Goal: Task Accomplishment & Management: Use online tool/utility

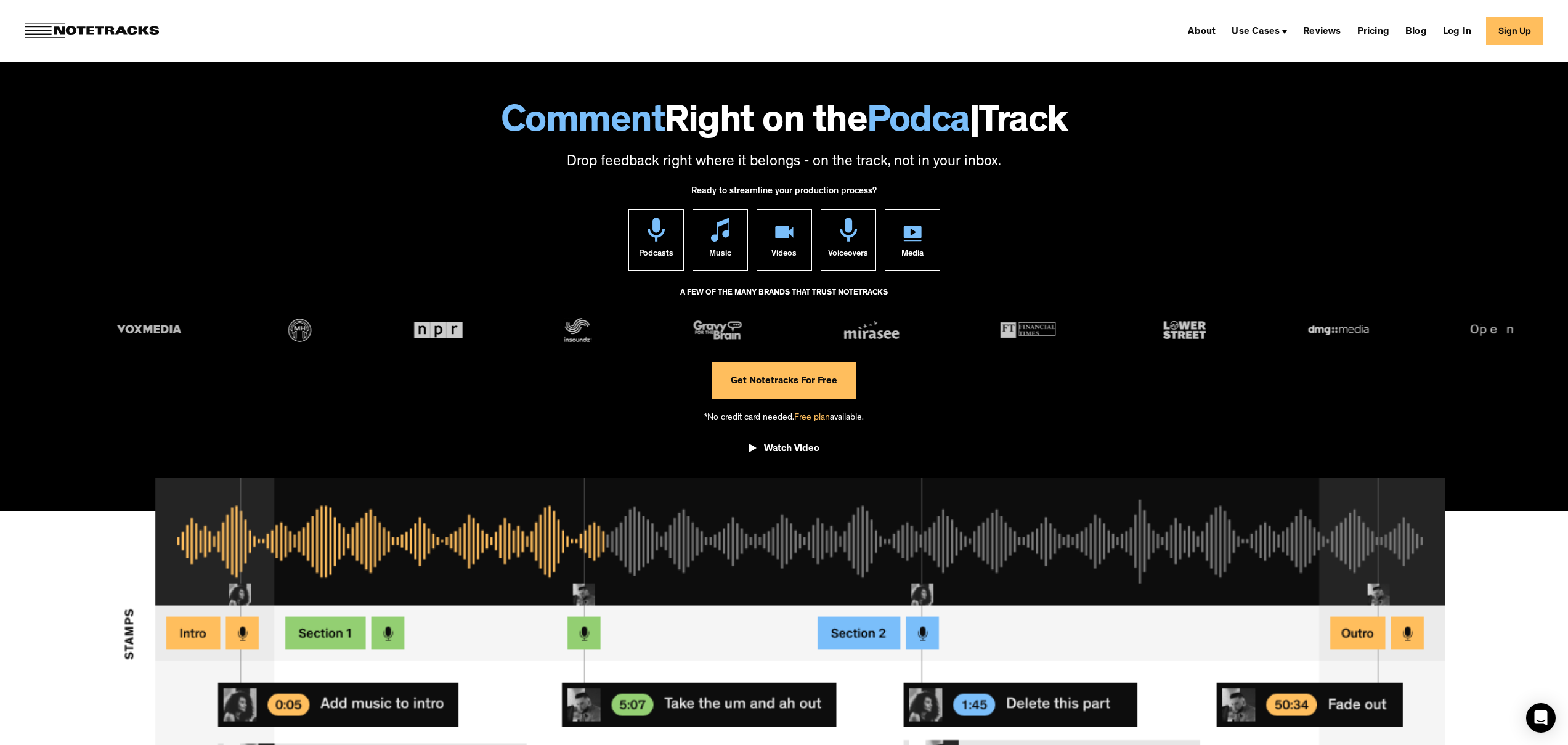
click at [813, 417] on span "Free plan" at bounding box center [812, 418] width 35 height 9
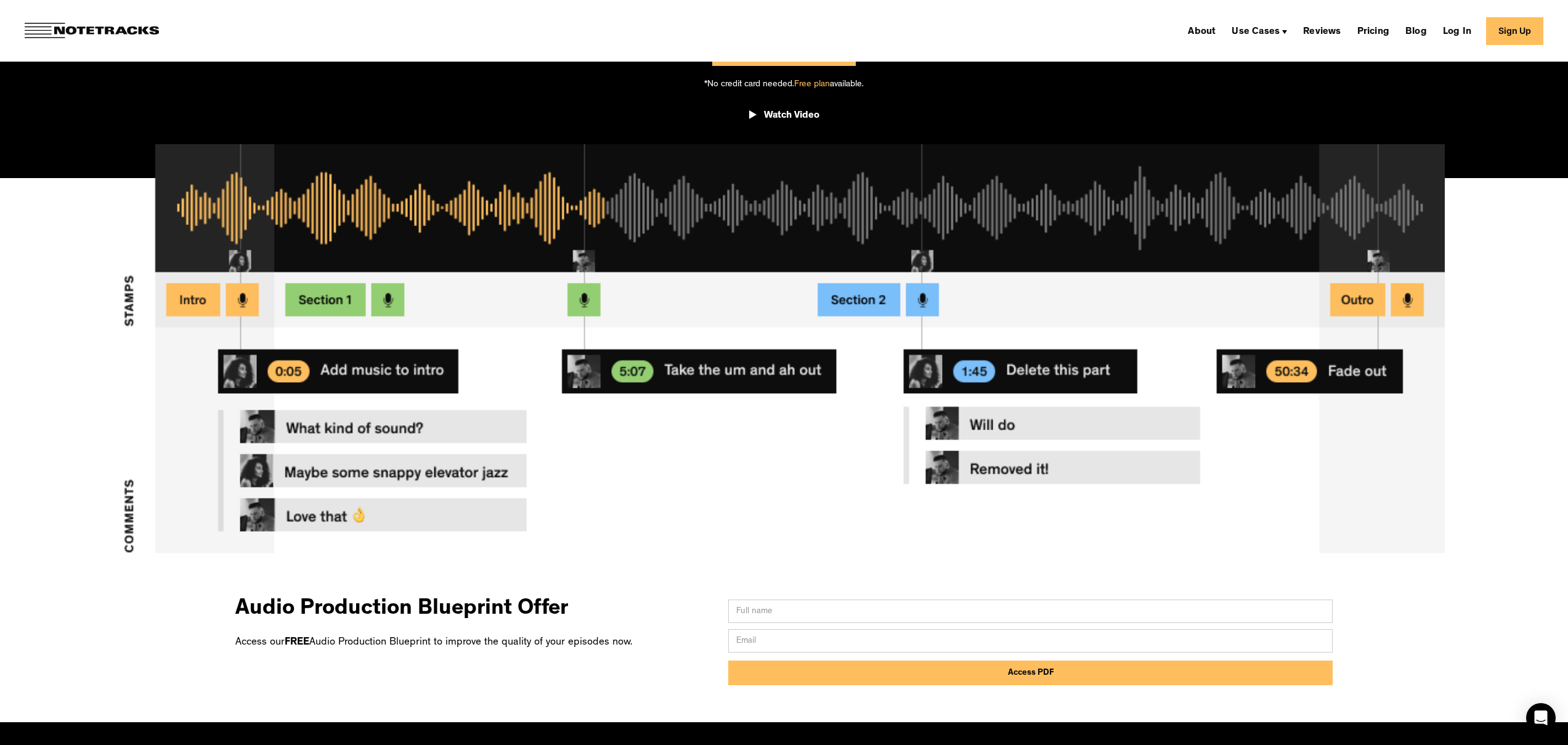
scroll to position [798, 0]
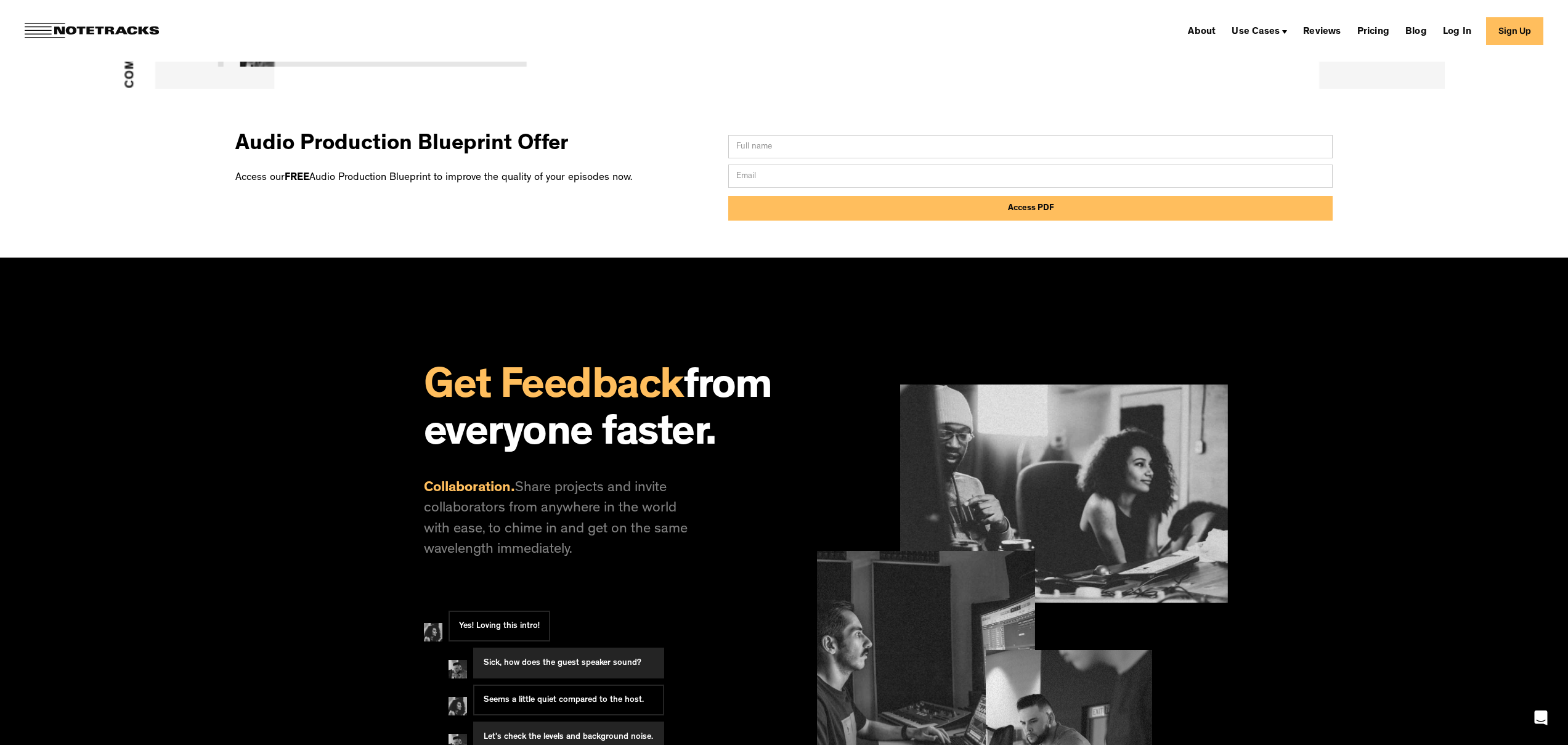
click at [1370, 15] on div "About Use Cases Podcasting Music Production Video Education Voiceovers Marketin…" at bounding box center [784, 31] width 1568 height 62
click at [1372, 26] on link "Pricing" at bounding box center [1374, 31] width 42 height 20
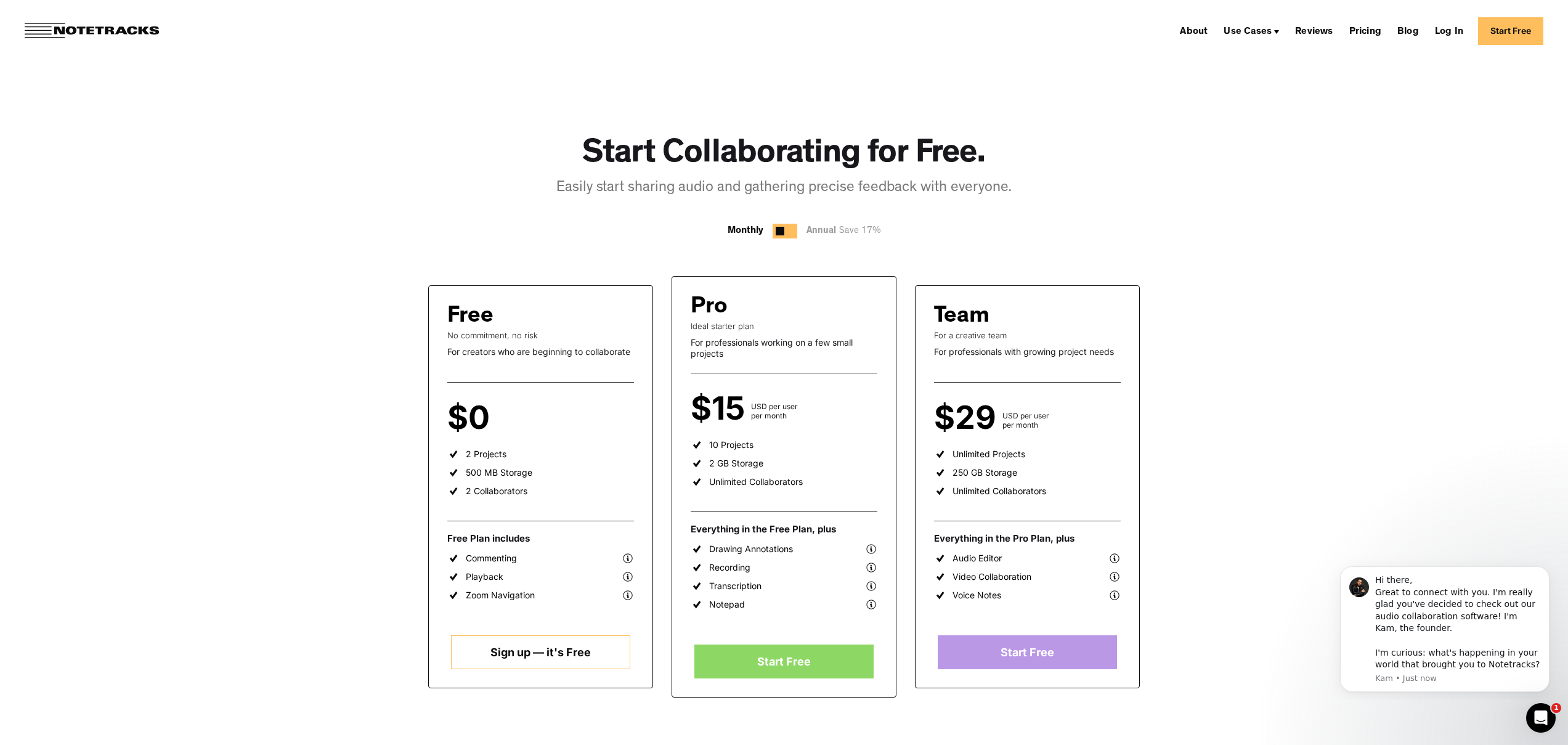
click at [626, 559] on img at bounding box center [628, 558] width 12 height 12
click at [627, 558] on img at bounding box center [628, 558] width 12 height 12
click at [1543, 569] on icon "Dismiss notification" at bounding box center [1546, 570] width 7 height 7
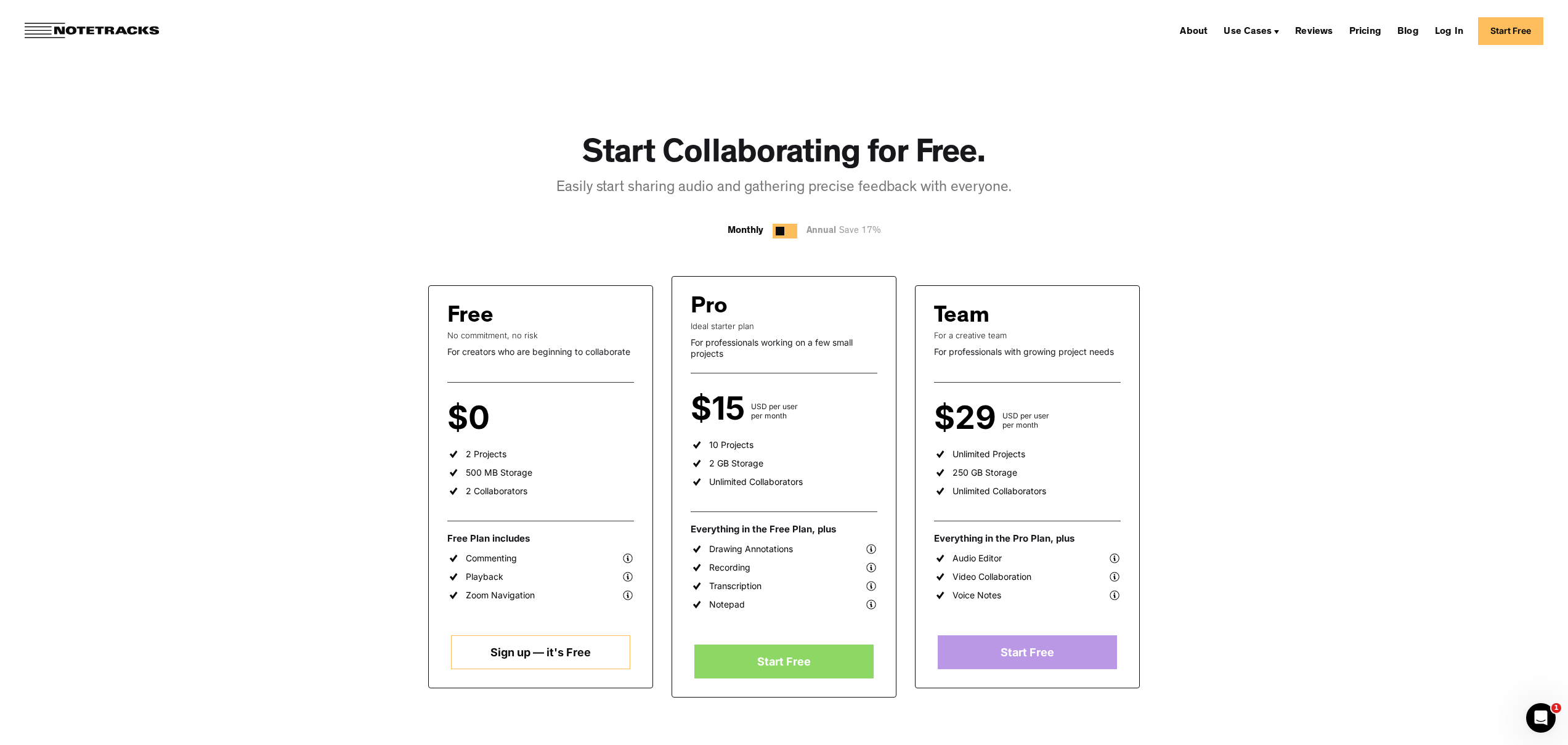
click at [625, 558] on img at bounding box center [628, 558] width 12 height 12
click at [626, 557] on img at bounding box center [628, 558] width 12 height 12
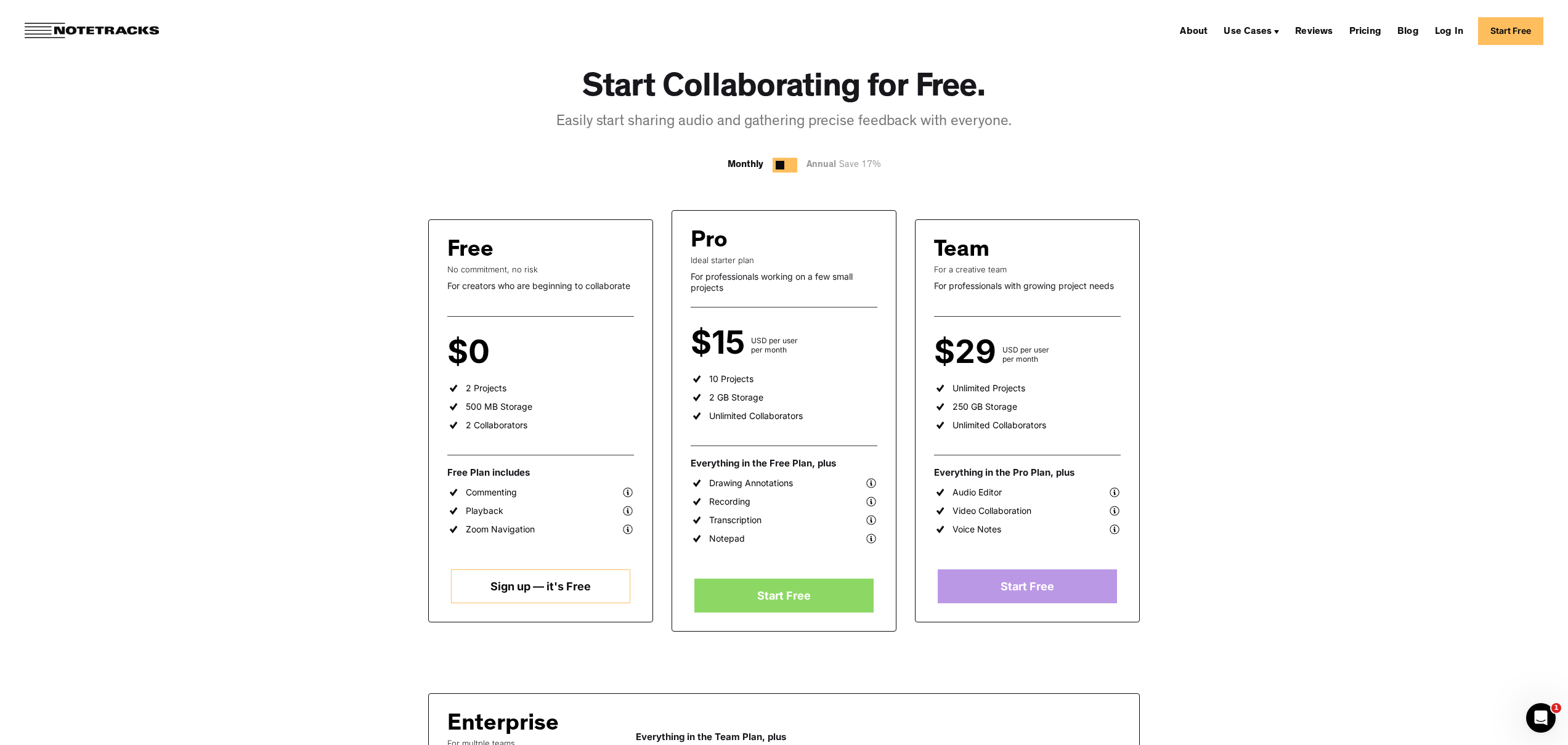
scroll to position [41, 0]
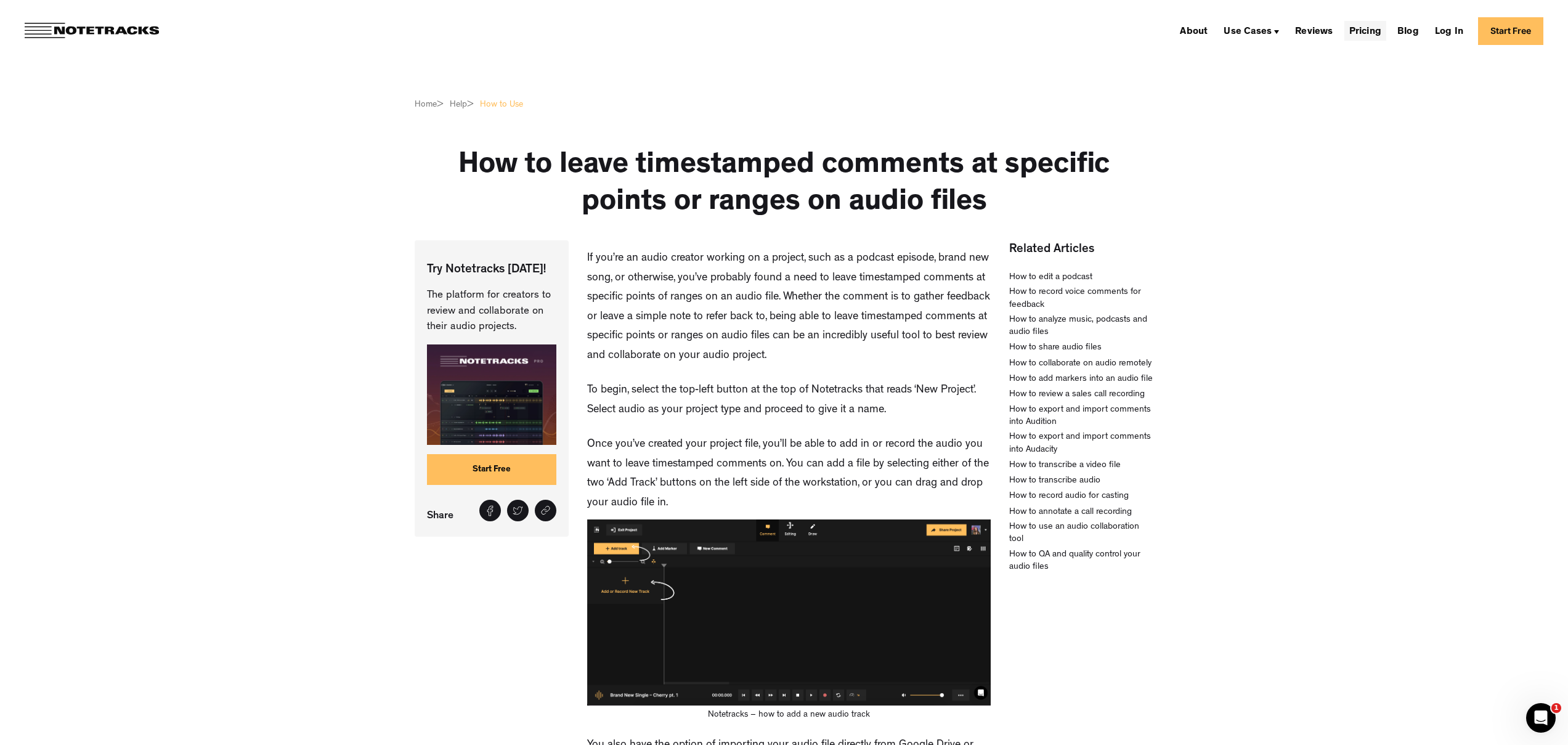
click at [1364, 29] on link "Pricing" at bounding box center [1365, 31] width 42 height 20
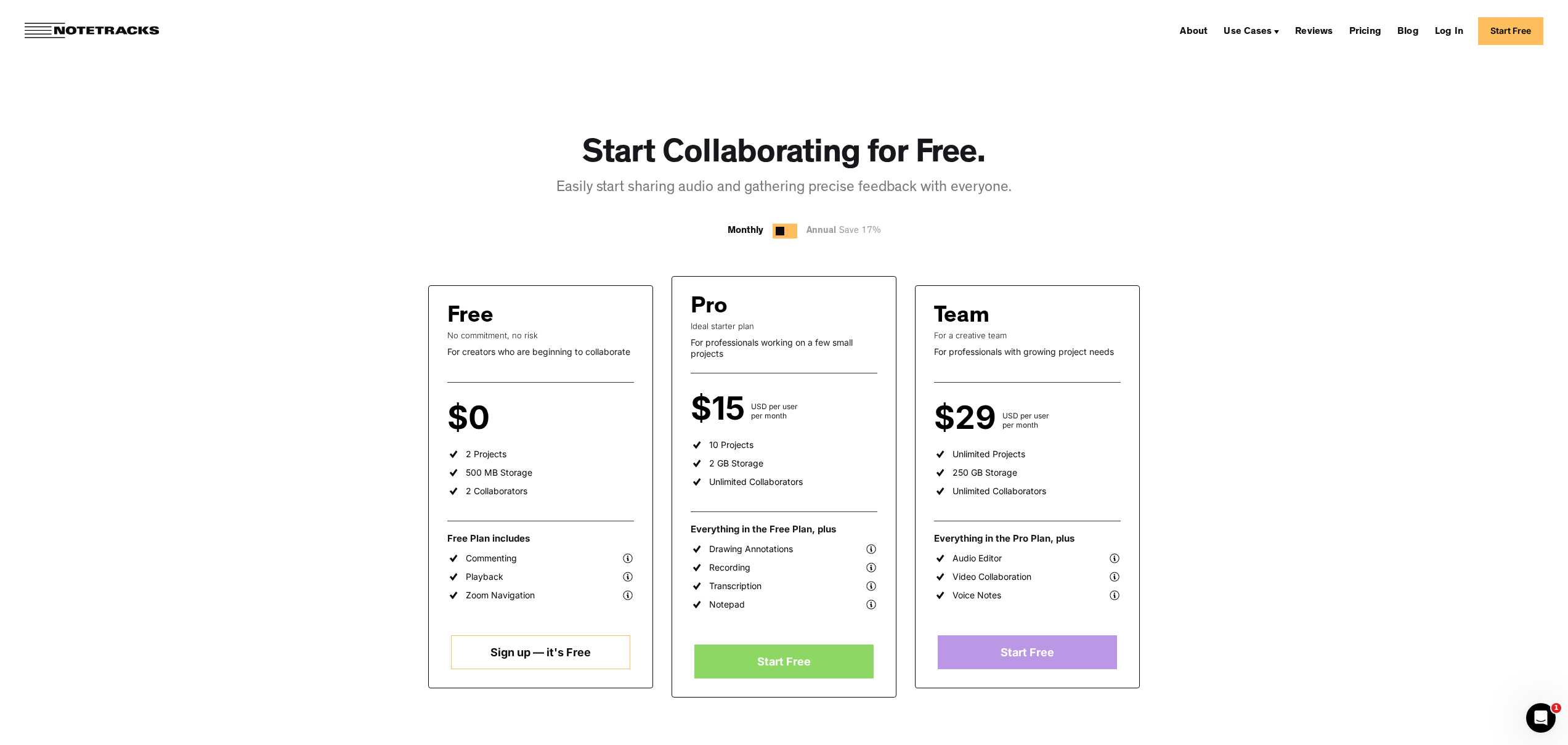
click at [1511, 38] on link "Start Free" at bounding box center [1511, 31] width 66 height 28
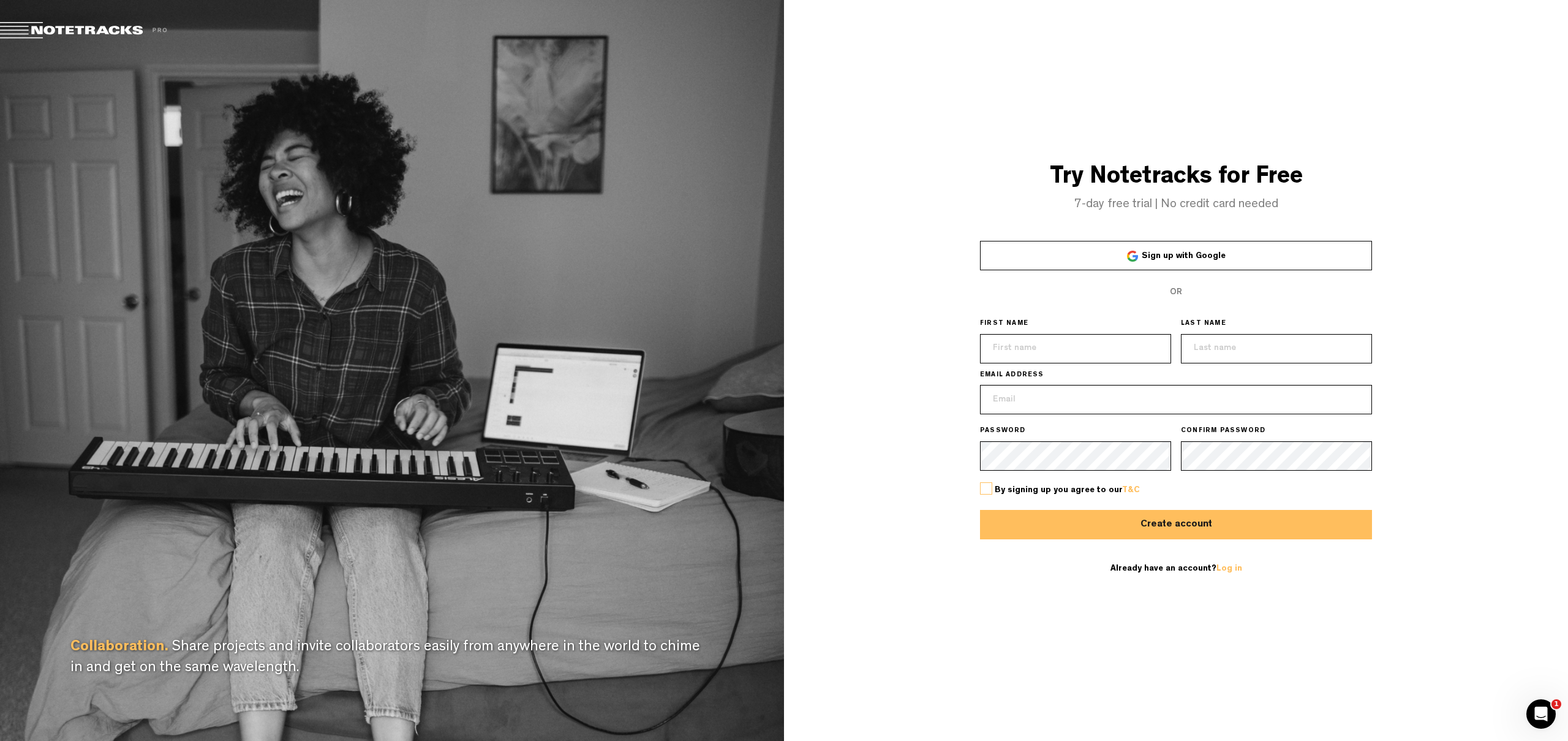
click at [1257, 247] on link "Sign up with Google" at bounding box center [1176, 255] width 392 height 29
click at [1105, 249] on link "Sign up with Google" at bounding box center [1176, 255] width 392 height 29
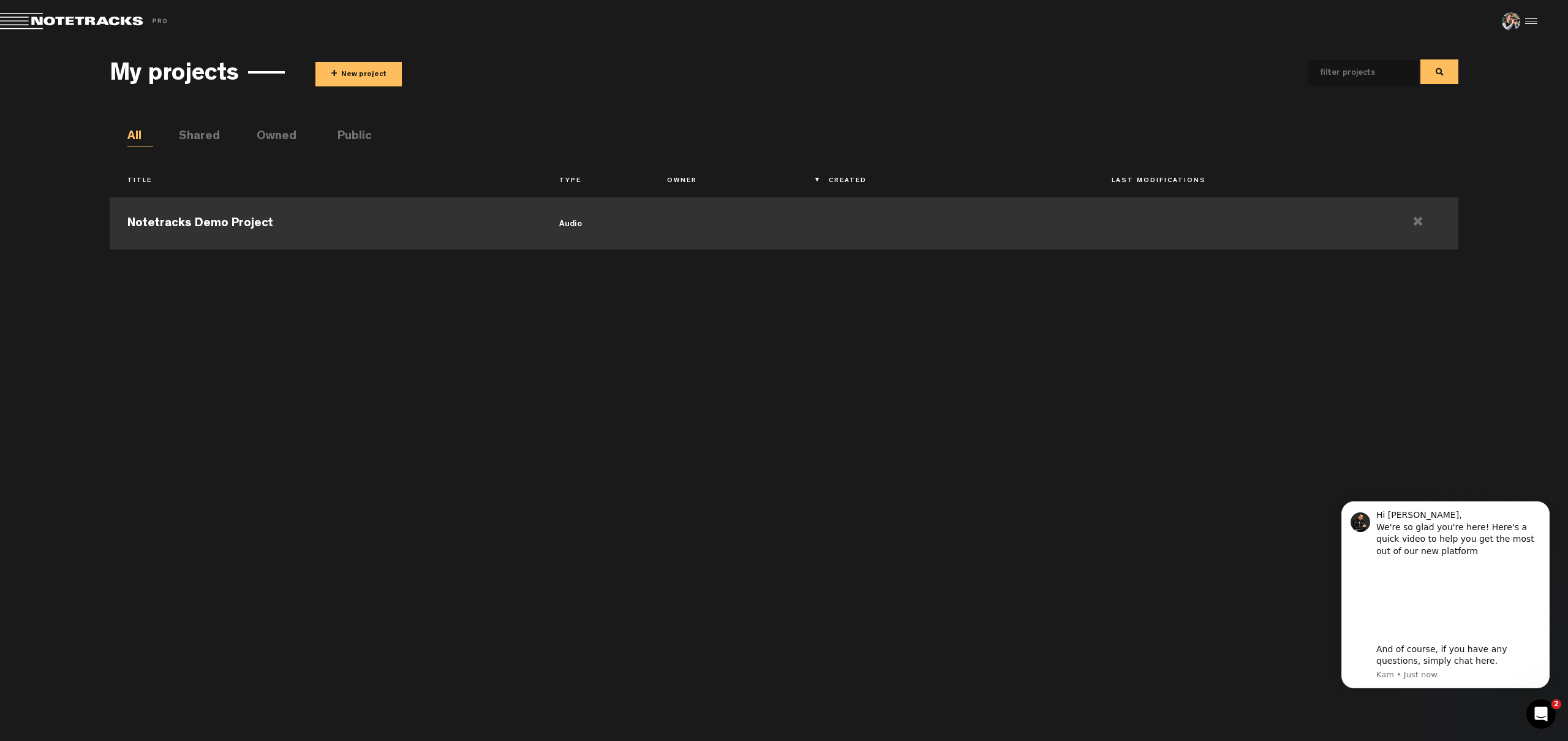
click at [423, 227] on td "Notetracks Demo Project" at bounding box center [325, 222] width 432 height 56
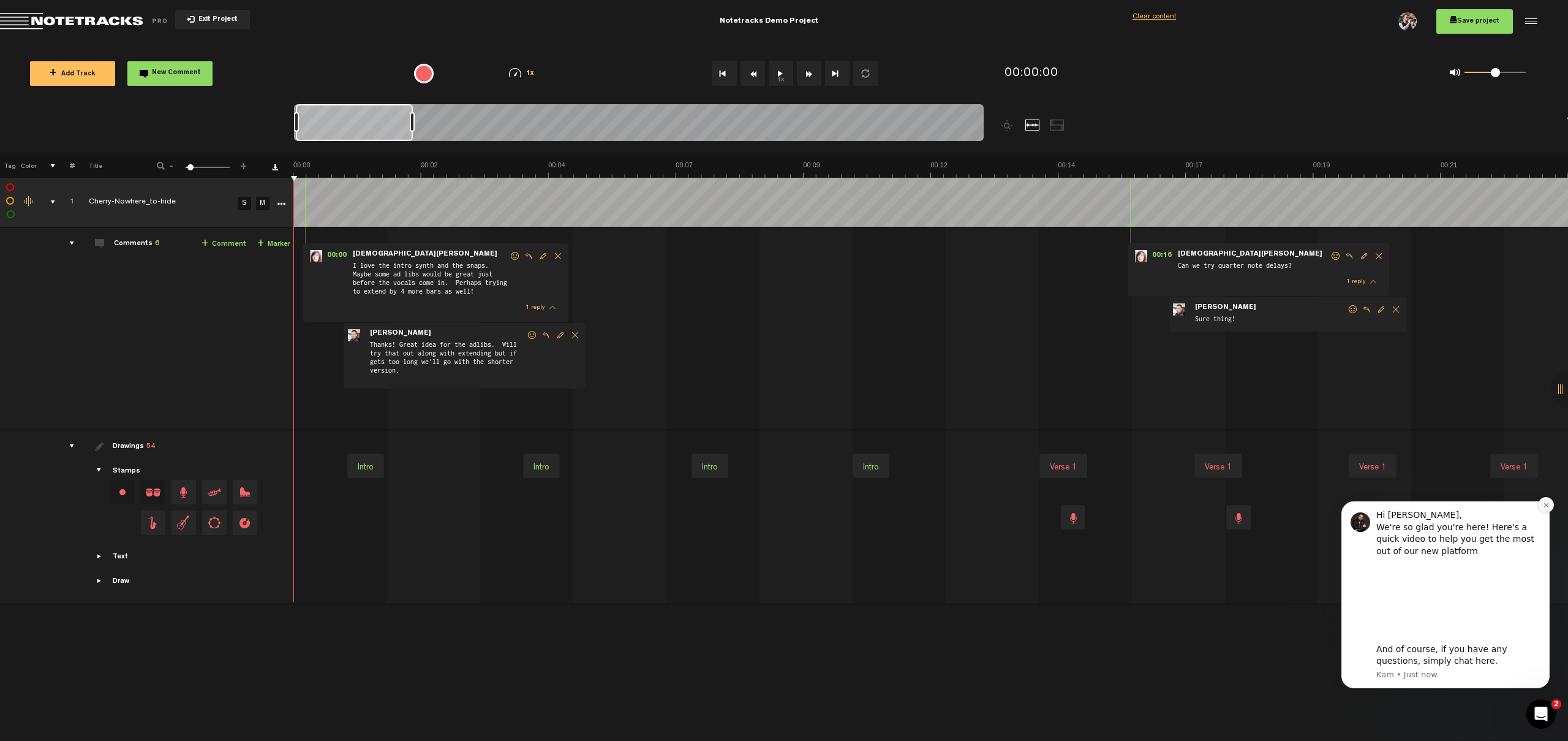
click at [1546, 504] on icon "Dismiss notification" at bounding box center [1546, 505] width 7 height 7
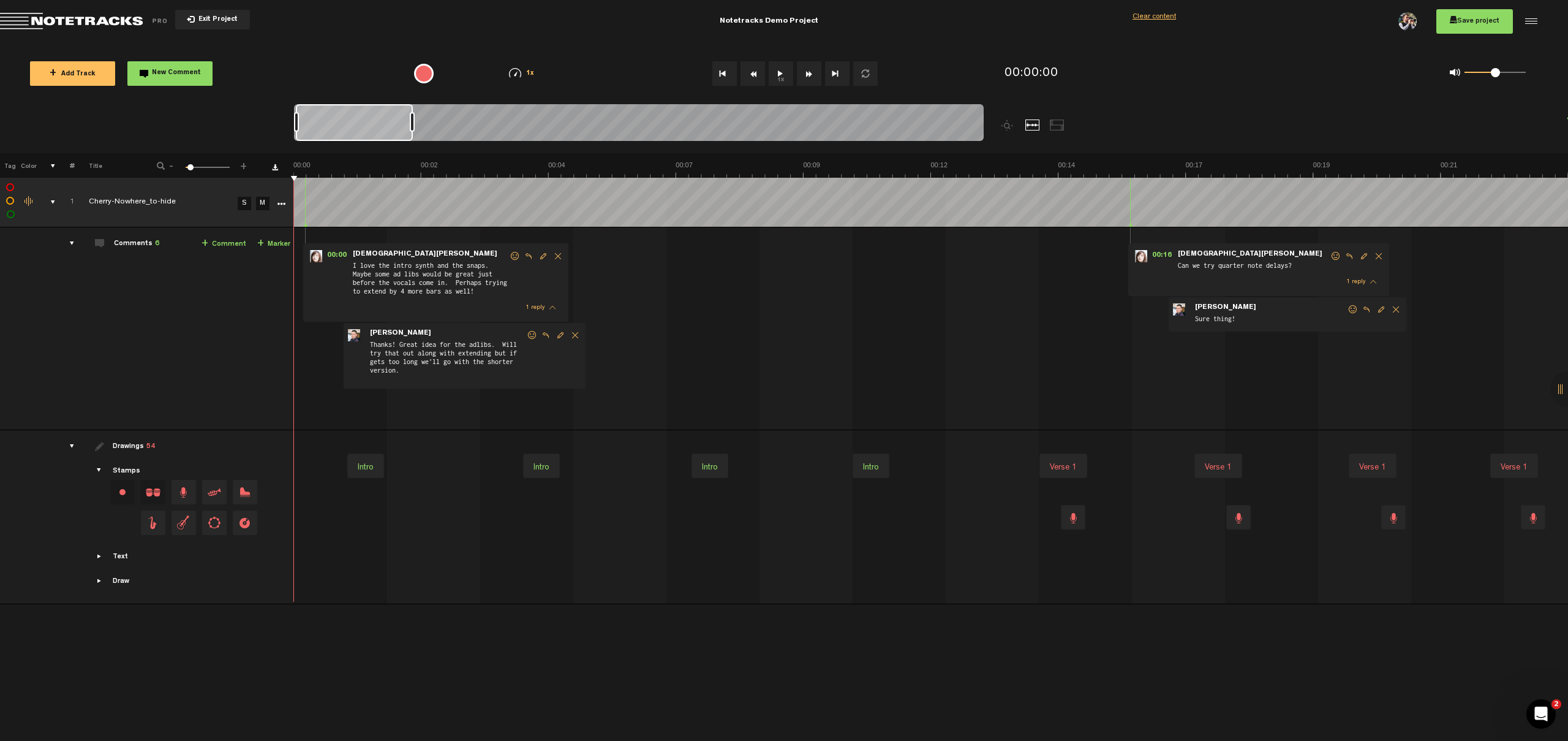
click at [1064, 520] on div at bounding box center [1073, 517] width 25 height 25
click at [662, 110] on div at bounding box center [639, 124] width 690 height 41
click at [609, 149] on div at bounding box center [725, 128] width 863 height 49
click at [413, 124] on div at bounding box center [355, 122] width 117 height 37
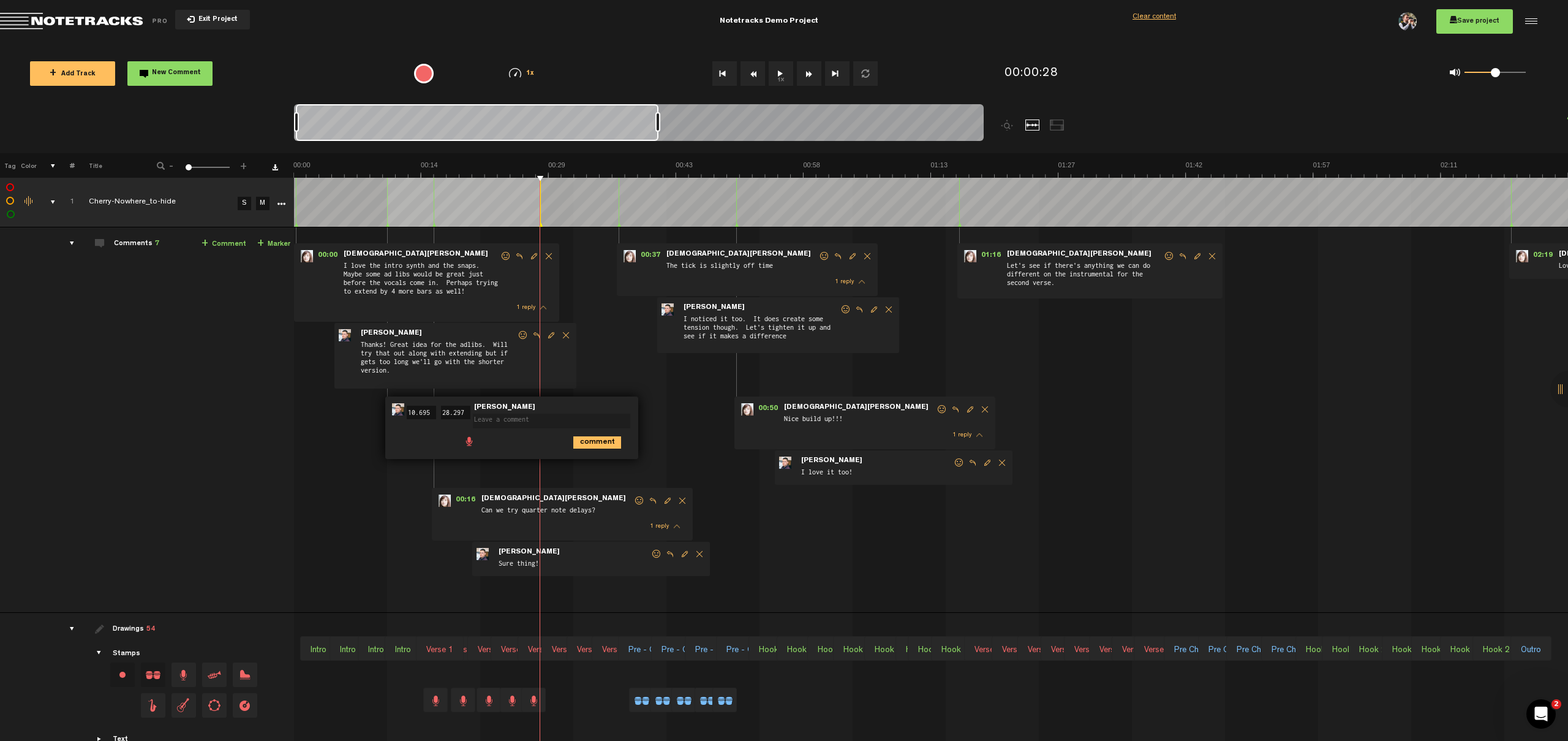
click at [1220, 544] on div "00:00 - • Kristen Hall: "I love the intro synth and the snaps. Maybe some ad li…" at bounding box center [932, 424] width 1273 height 375
click at [1221, 542] on div "00:00 - • Kristen Hall: "I love the intro synth and the snaps. Maybe some ad li…" at bounding box center [932, 424] width 1273 height 375
click at [588, 171] on img at bounding box center [930, 169] width 1275 height 17
click at [630, 170] on img at bounding box center [930, 169] width 1275 height 17
click at [569, 178] on div "+ New drawing Tag Color # Title - 1 100 1 + 1 Cherry-Nowhere_to-hide S M Update…" at bounding box center [784, 458] width 1568 height 609
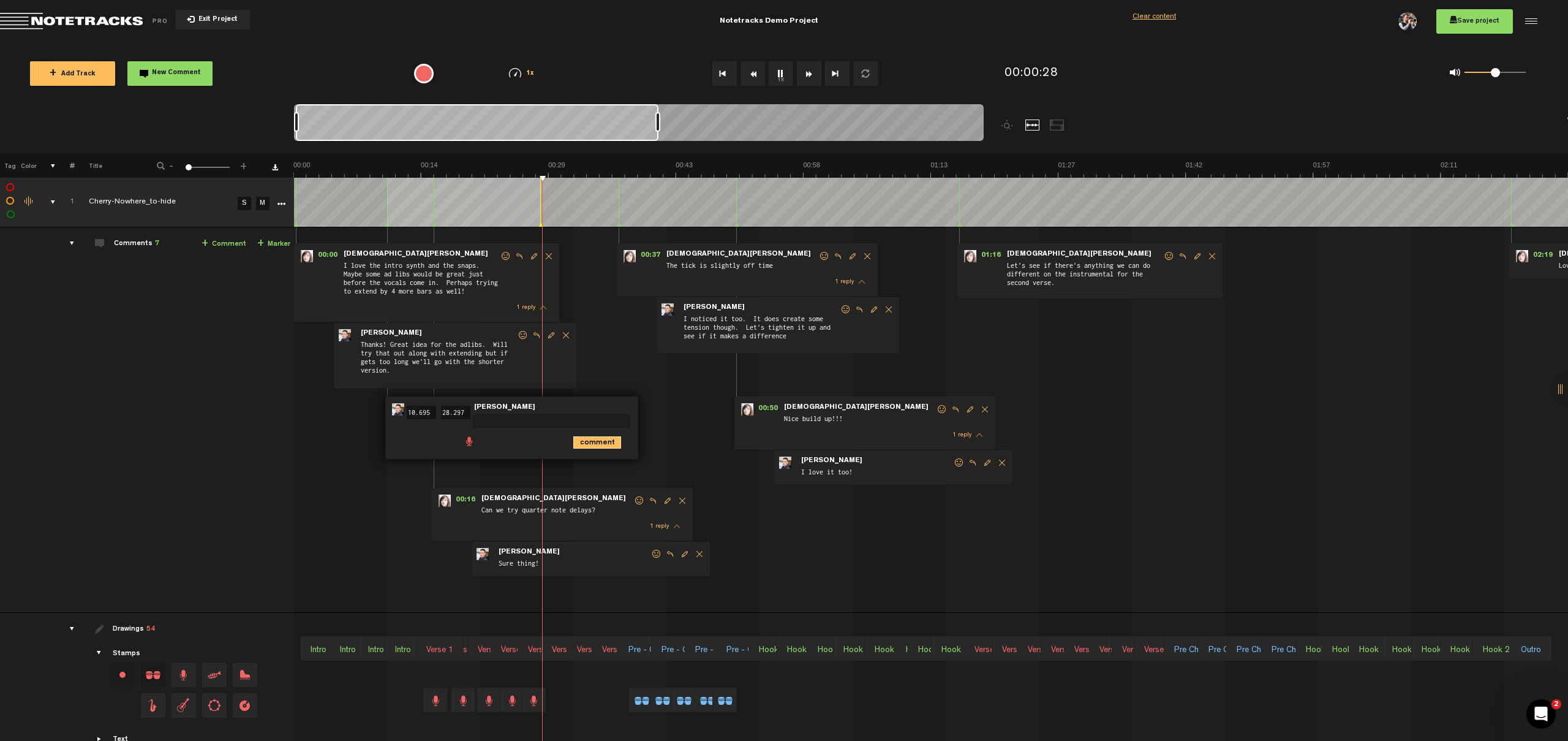
click at [597, 440] on icon "comment" at bounding box center [597, 442] width 48 height 12
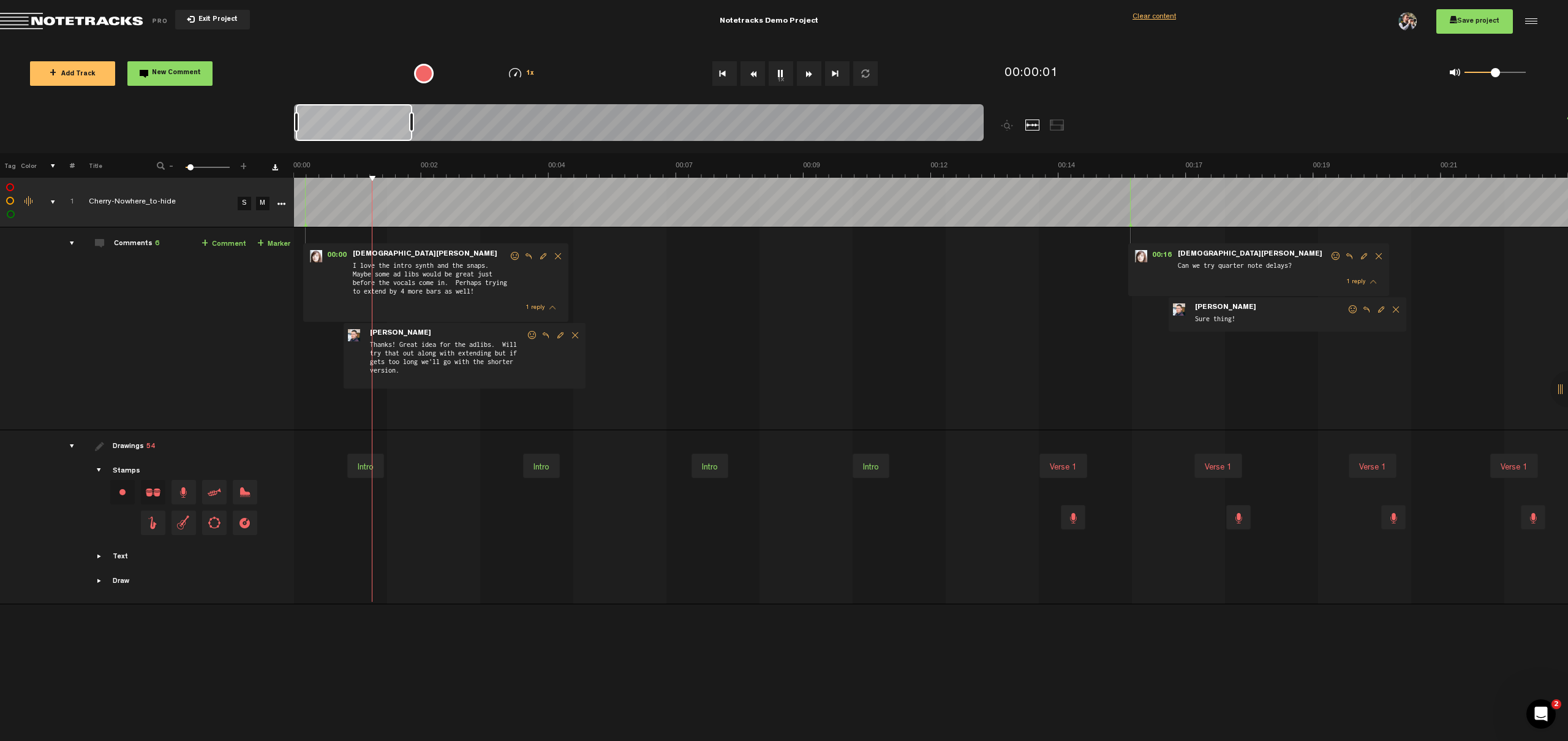
click at [383, 294] on span "I love the intro synth and the snaps. Maybe some ad libs would be great just be…" at bounding box center [430, 280] width 157 height 39
click at [178, 35] on md-toolbar "Exit Project Notetracks Demo Project Share project Save project Clear content" at bounding box center [784, 21] width 1568 height 43
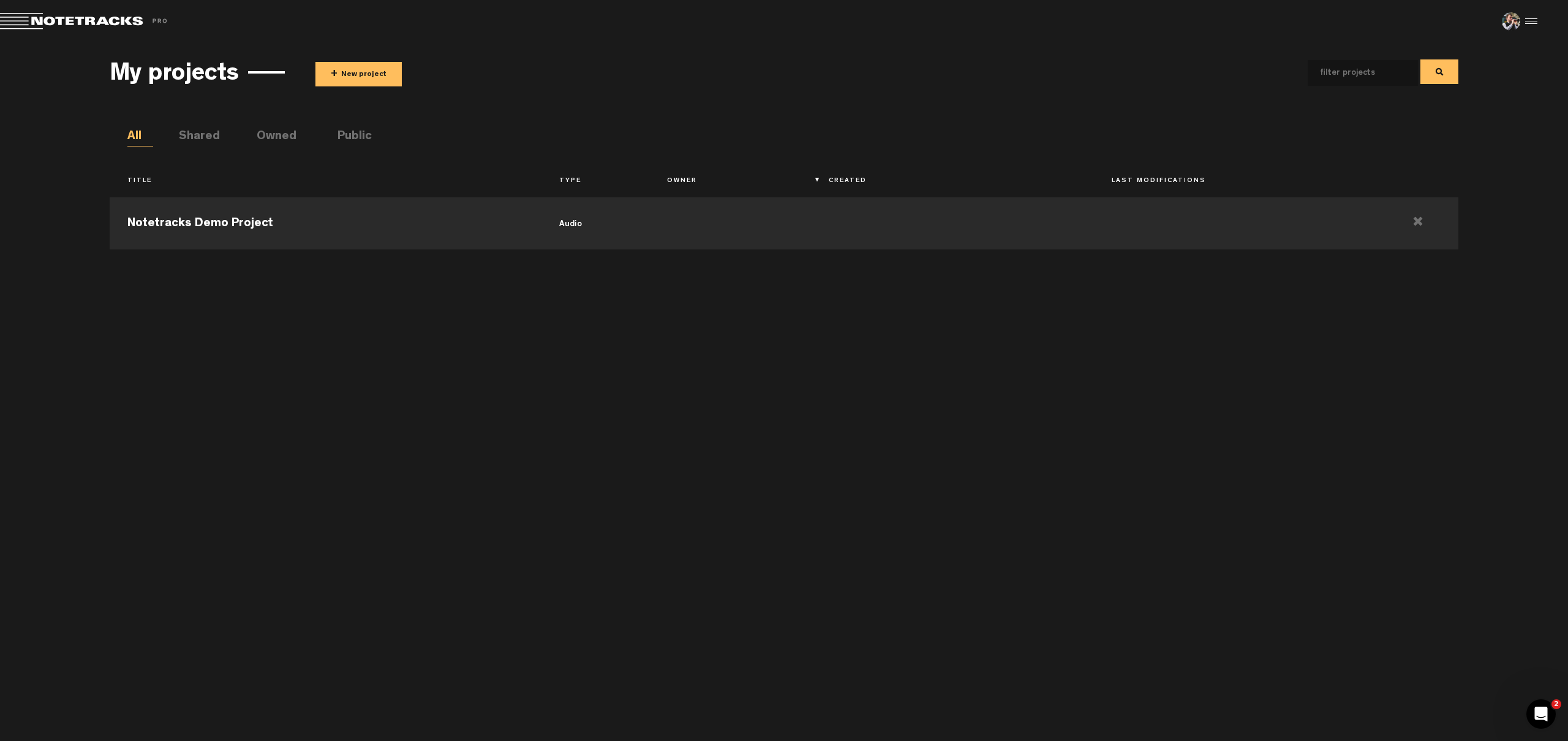
click at [355, 76] on button "+ New project" at bounding box center [358, 74] width 86 height 25
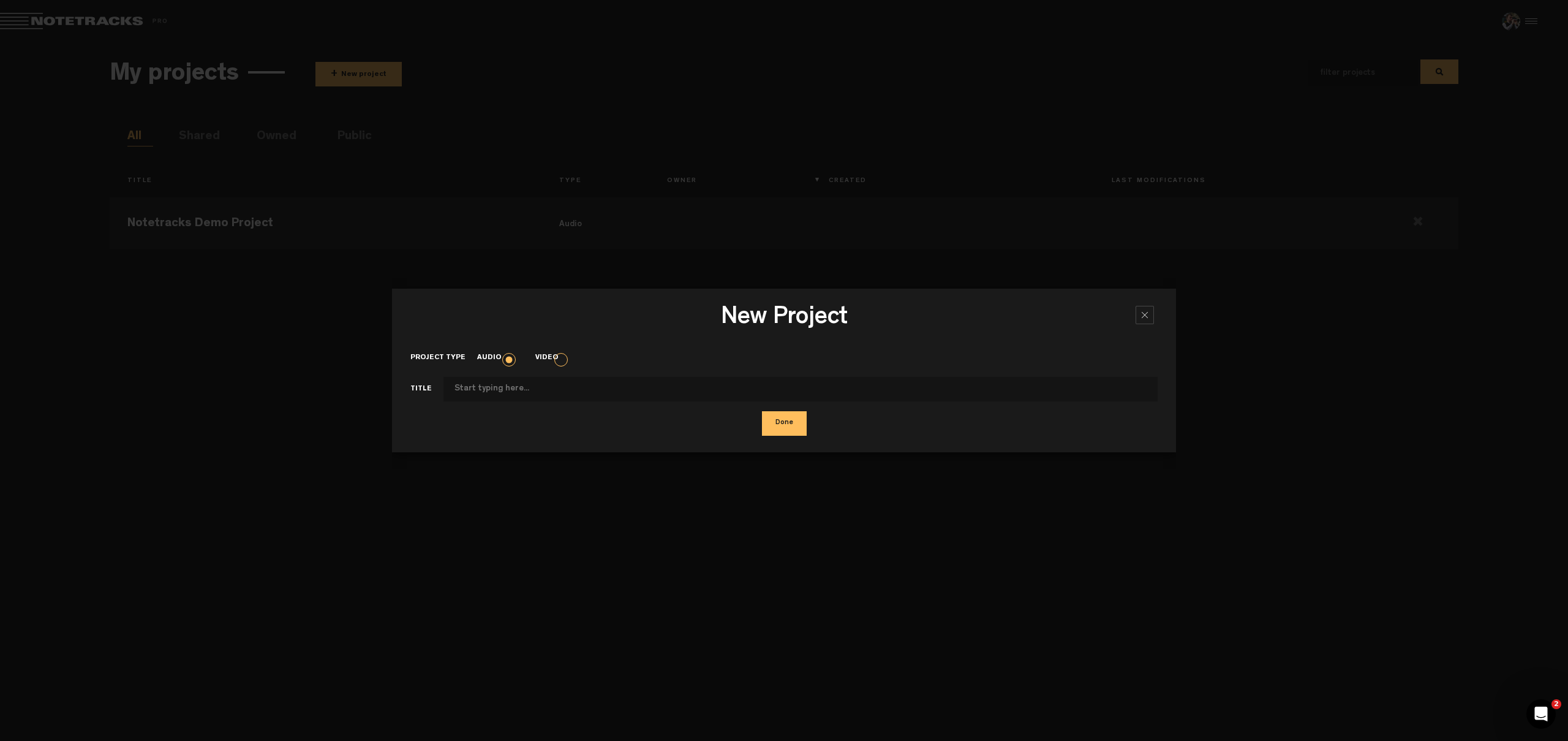
click at [565, 362] on label "Video" at bounding box center [552, 358] width 35 height 10
click at [0, 0] on input "Video" at bounding box center [0, 0] width 0 height 0
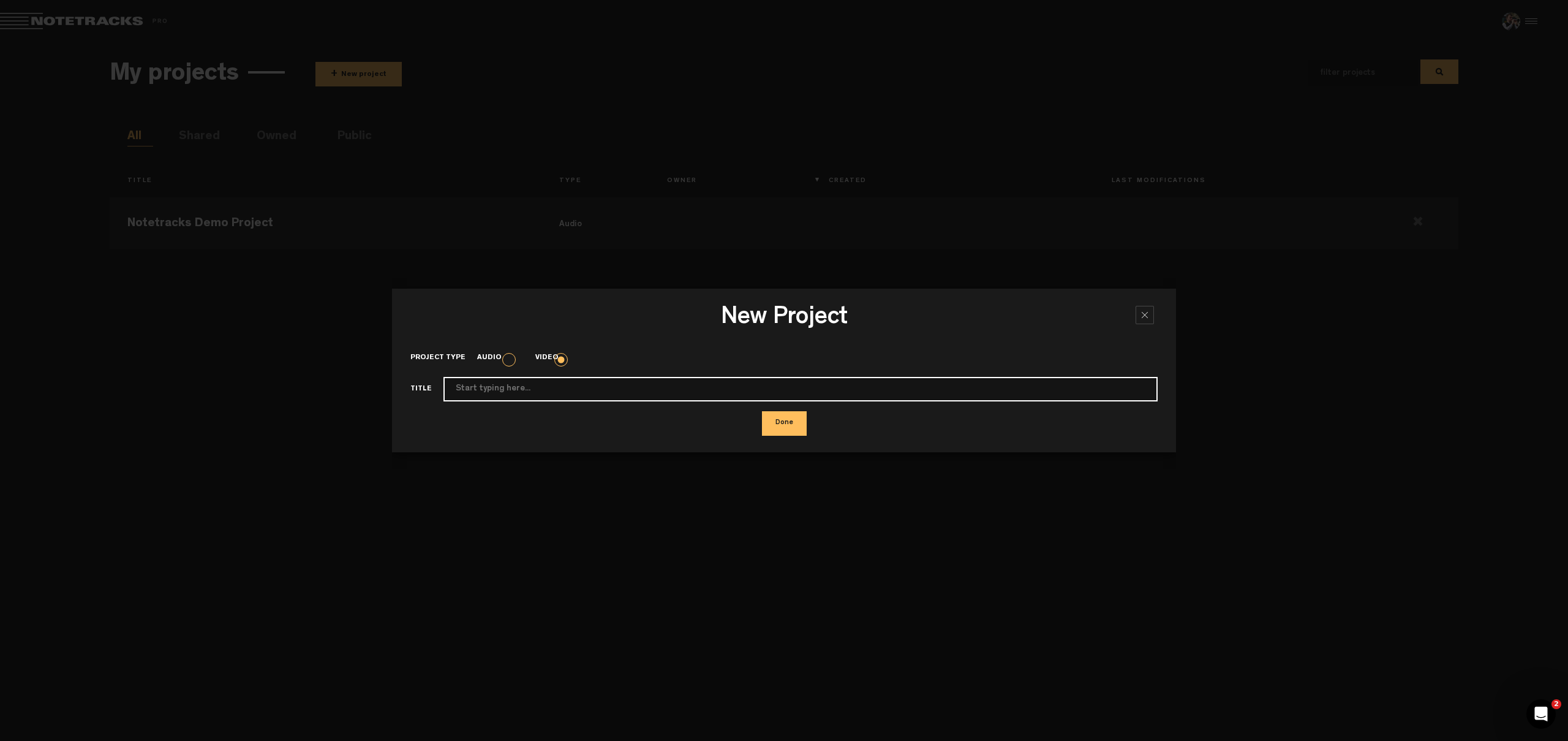
click at [549, 388] on input "Project type" at bounding box center [800, 389] width 714 height 25
type input "BBKK Vannes 2009"
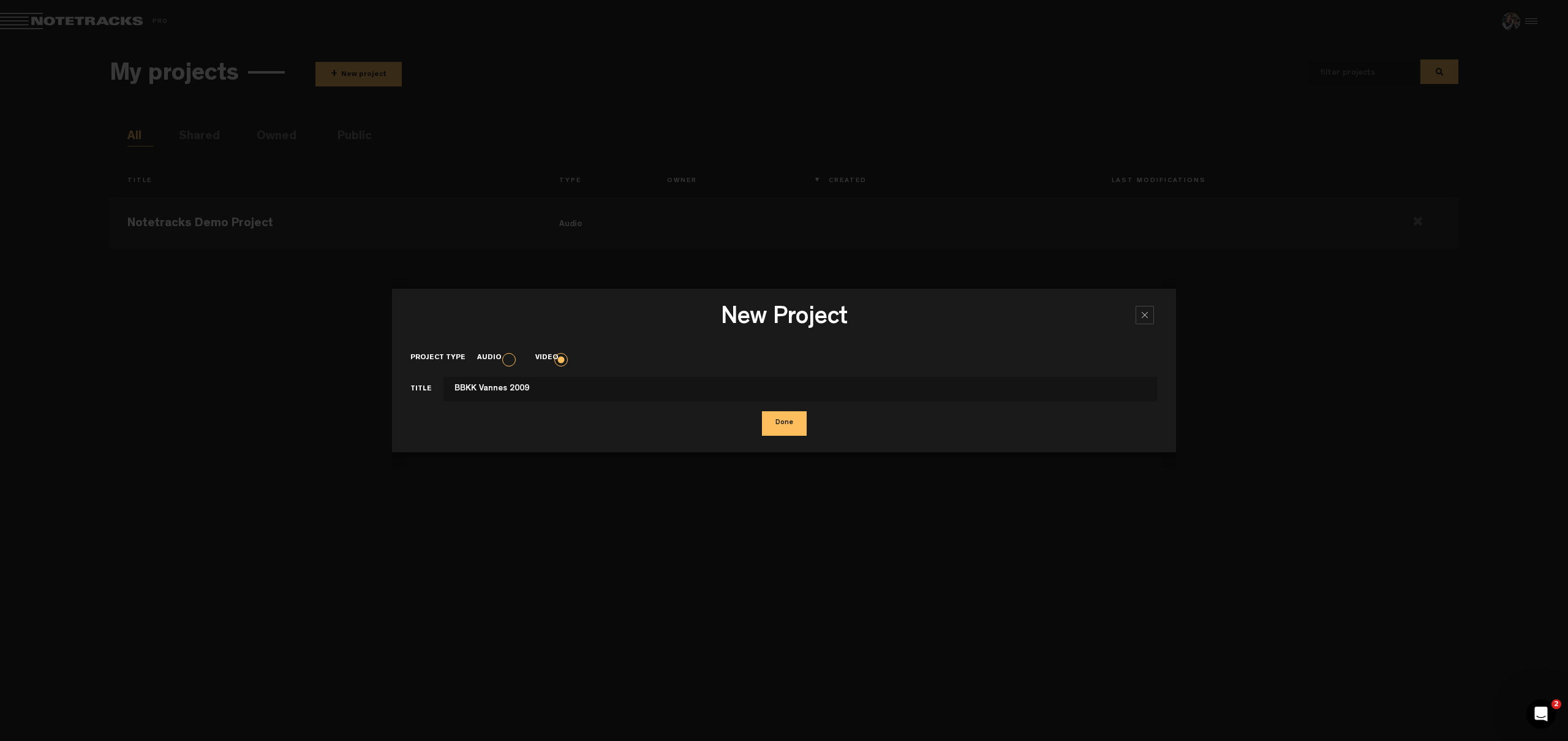
click at [797, 426] on button "Done" at bounding box center [785, 423] width 45 height 25
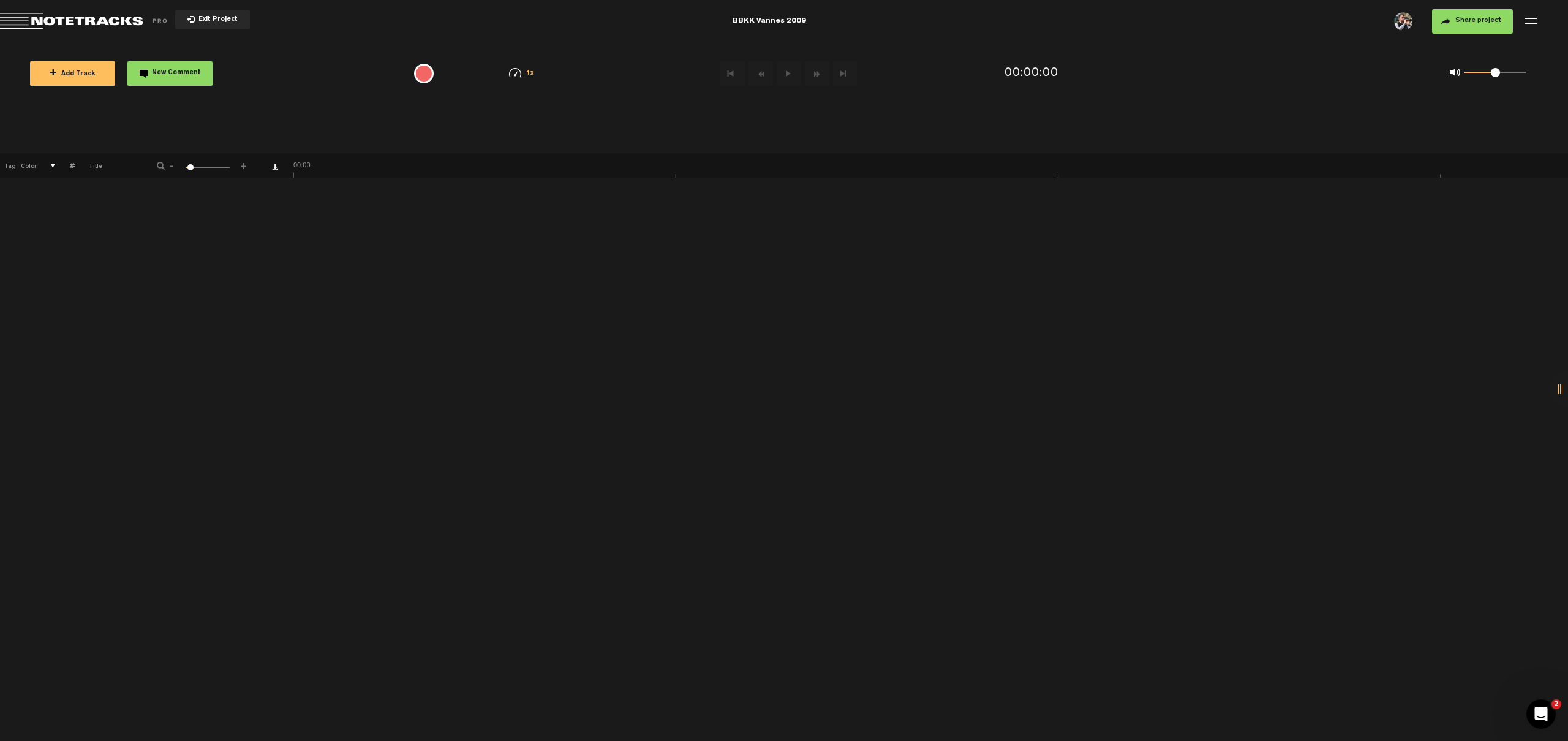
click at [64, 81] on button "+ Add Track" at bounding box center [73, 74] width 85 height 25
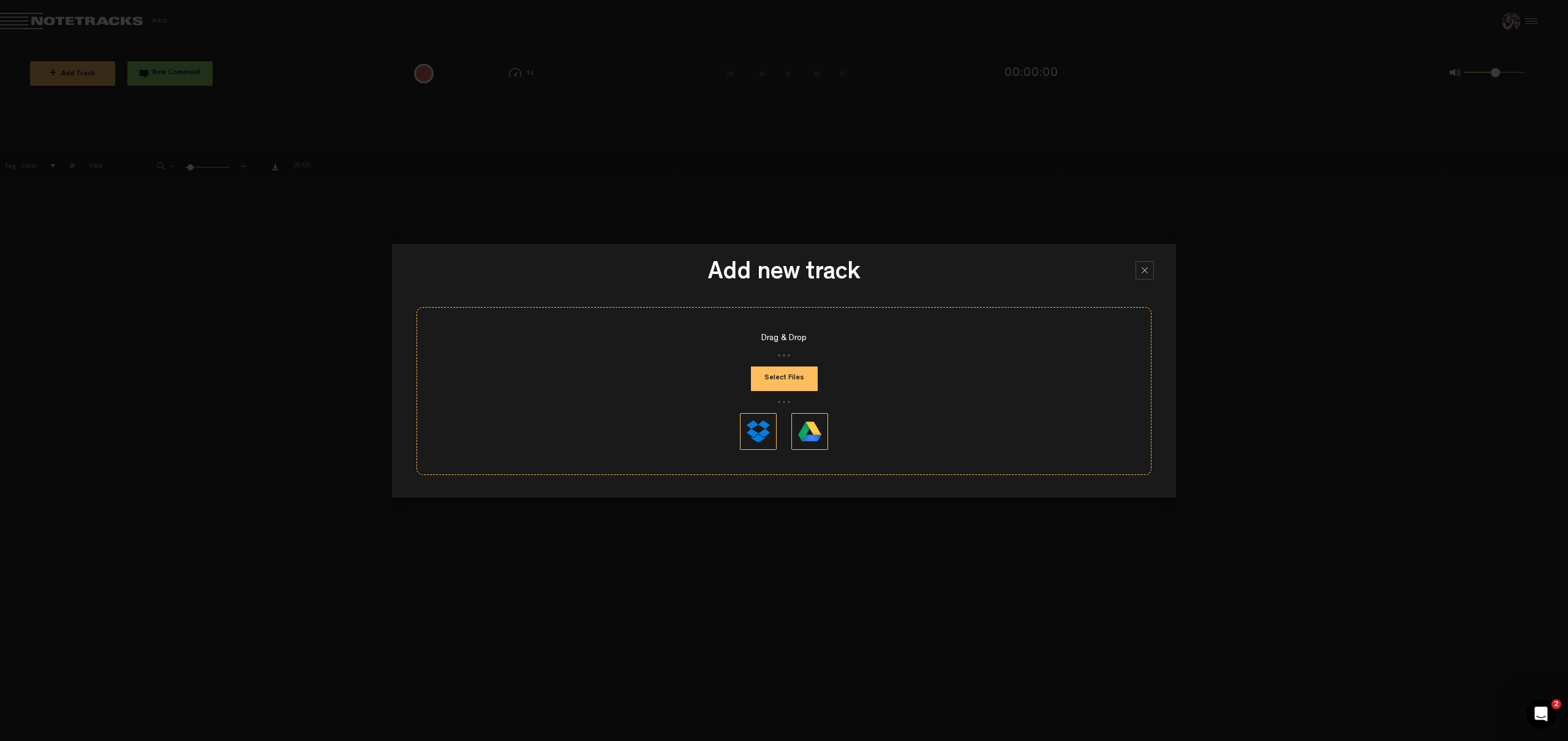
click at [784, 373] on button "Select Files" at bounding box center [784, 379] width 67 height 25
